Goal: Transaction & Acquisition: Purchase product/service

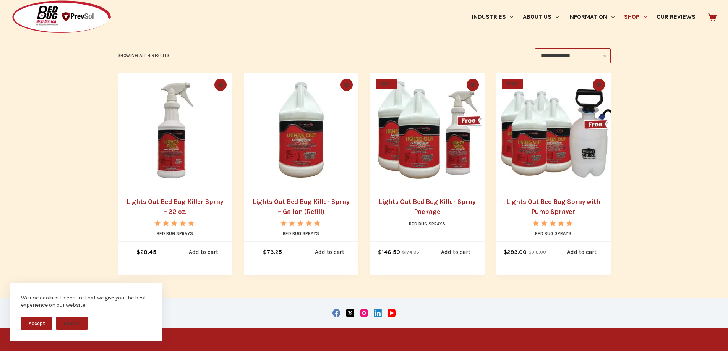
scroll to position [153, 0]
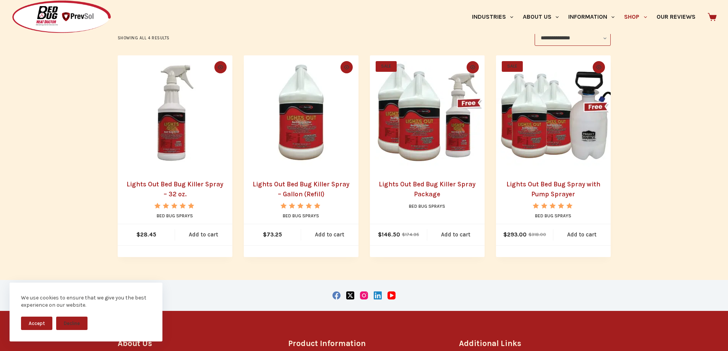
click at [176, 181] on link "Lights Out Bed Bug Killer Spray – 32 oz." at bounding box center [175, 189] width 97 height 18
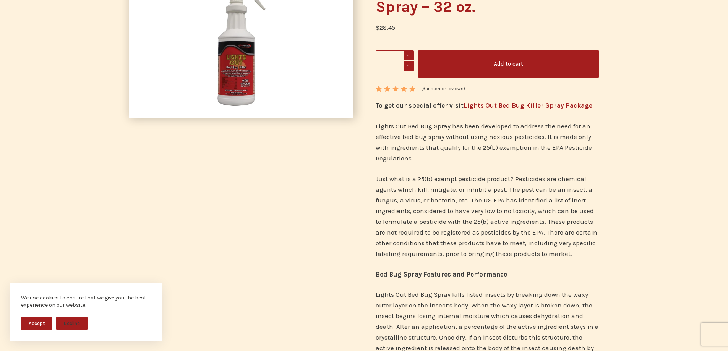
scroll to position [115, 0]
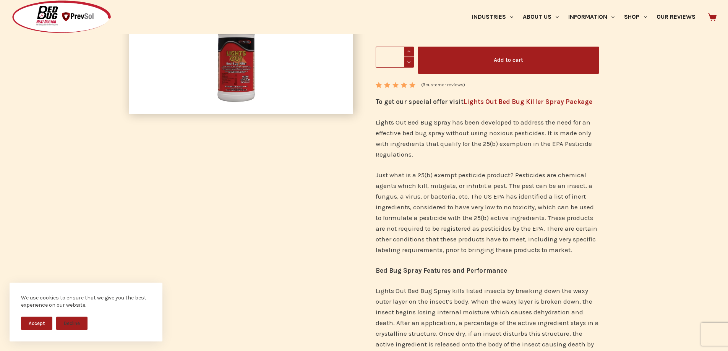
click at [41, 321] on button "Accept" at bounding box center [36, 323] width 31 height 13
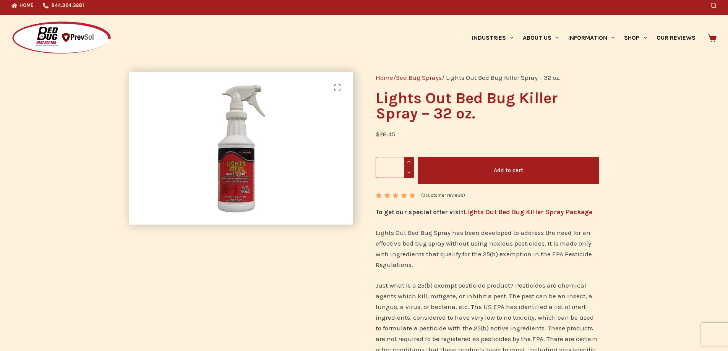
scroll to position [0, 0]
